Goal: Check status

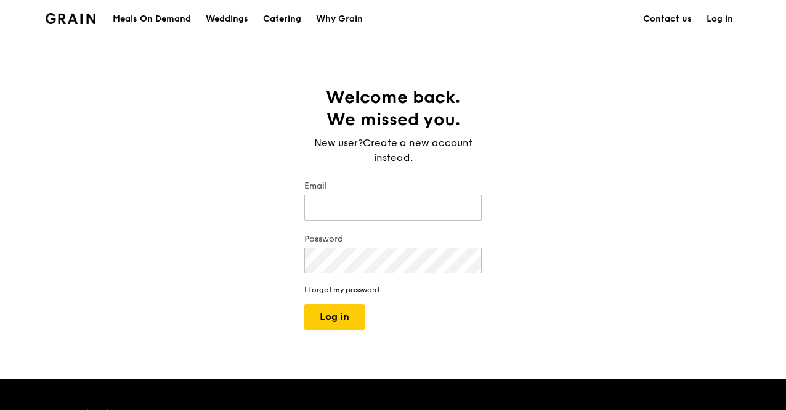
click at [728, 153] on div "Welcome back. We missed you. New user? Create a new account instead. Email Pass…" at bounding box center [393, 207] width 786 height 243
click at [440, 206] on input "Email" at bounding box center [392, 208] width 177 height 26
type input "[PERSON_NAME][EMAIL_ADDRESS][DOMAIN_NAME]"
click at [344, 306] on button "Log in" at bounding box center [334, 317] width 60 height 26
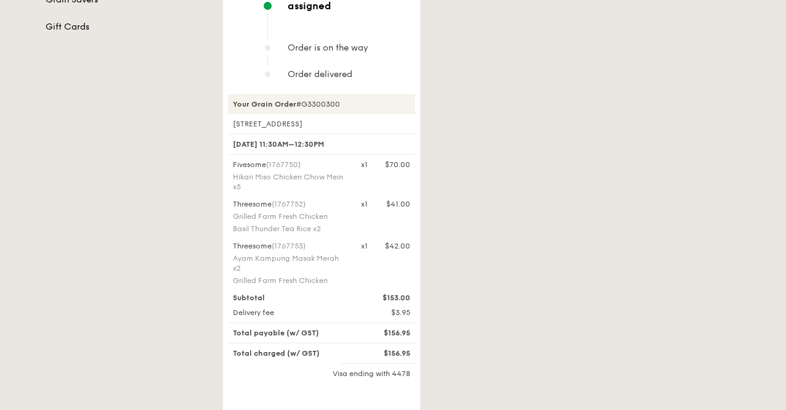
scroll to position [345, 0]
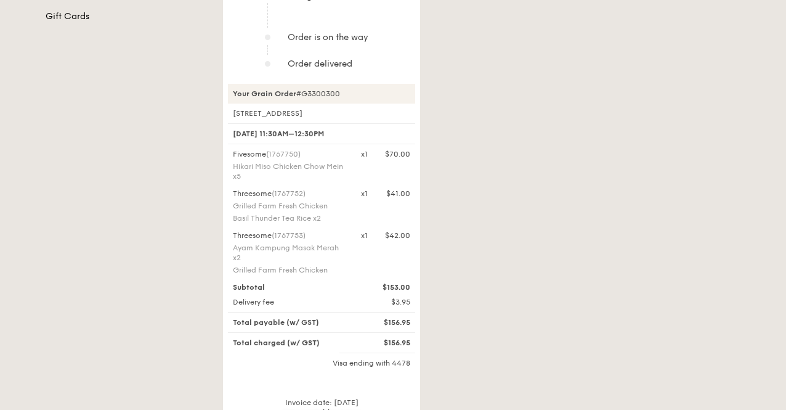
click at [328, 408] on link "View printable version" at bounding box center [321, 412] width 77 height 9
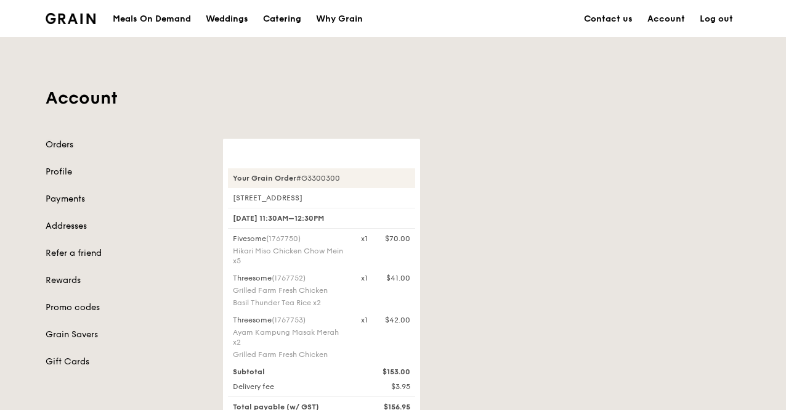
click at [59, 143] on link "Orders" at bounding box center [127, 145] width 163 height 12
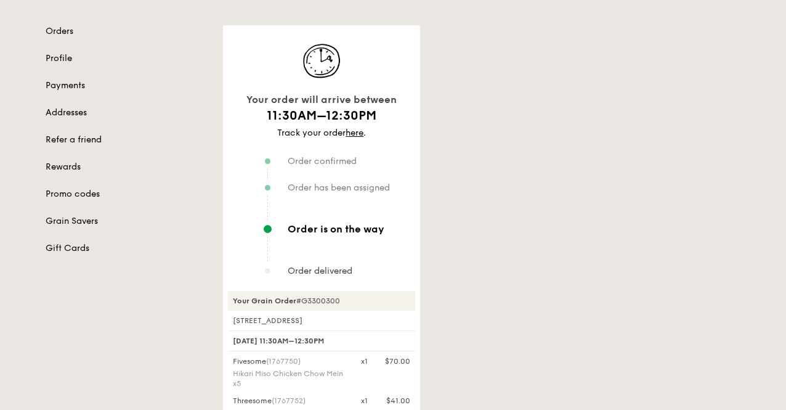
scroll to position [120, 0]
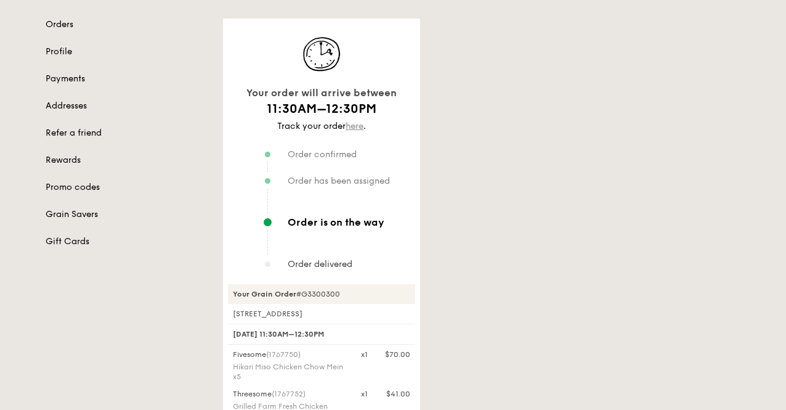
click at [350, 125] on link "here" at bounding box center [355, 126] width 18 height 10
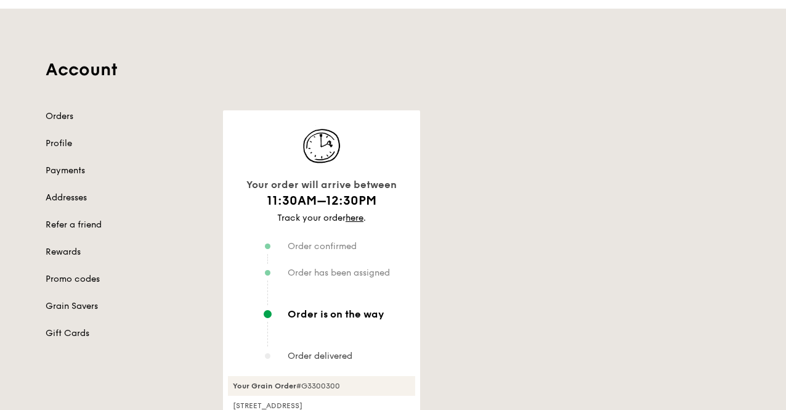
scroll to position [0, 0]
